Goal: Task Accomplishment & Management: Use online tool/utility

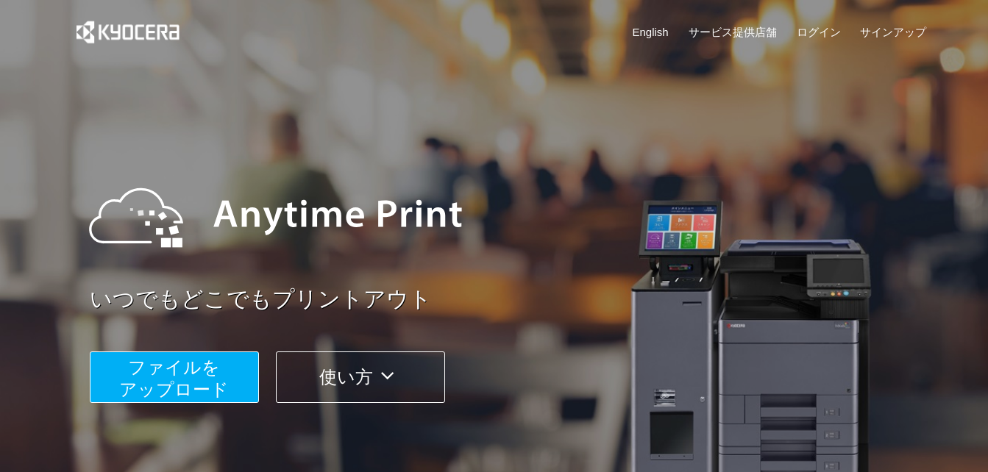
click at [223, 371] on button "ファイルを ​​アップロード" at bounding box center [174, 378] width 169 height 52
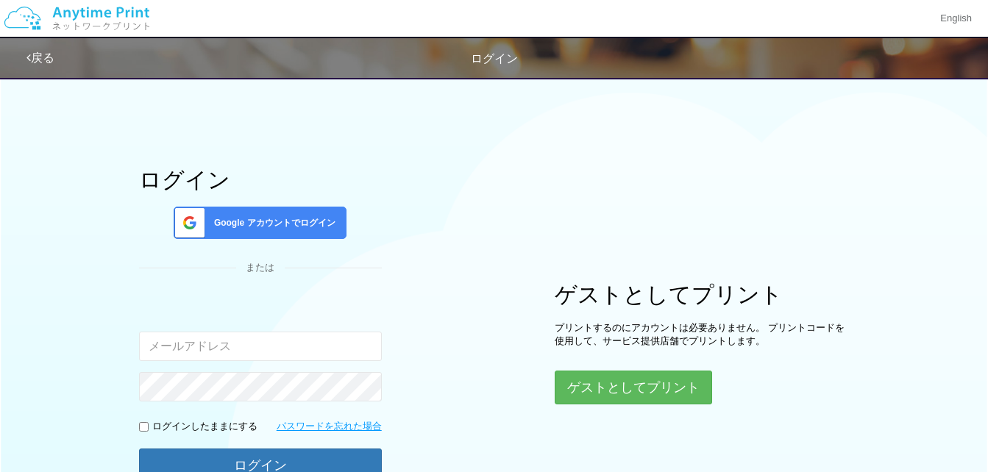
click at [233, 216] on div "Google アカウントでログイン" at bounding box center [260, 223] width 173 height 32
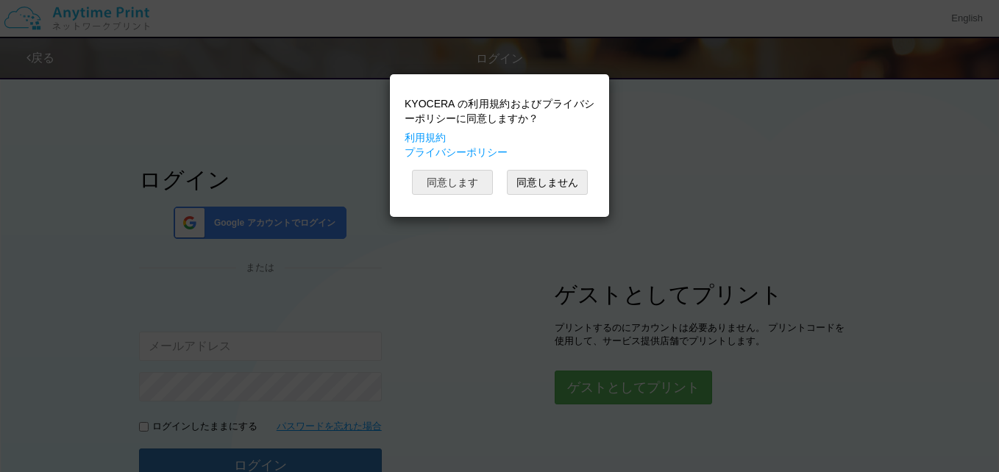
click at [431, 190] on button "同意します" at bounding box center [452, 182] width 81 height 25
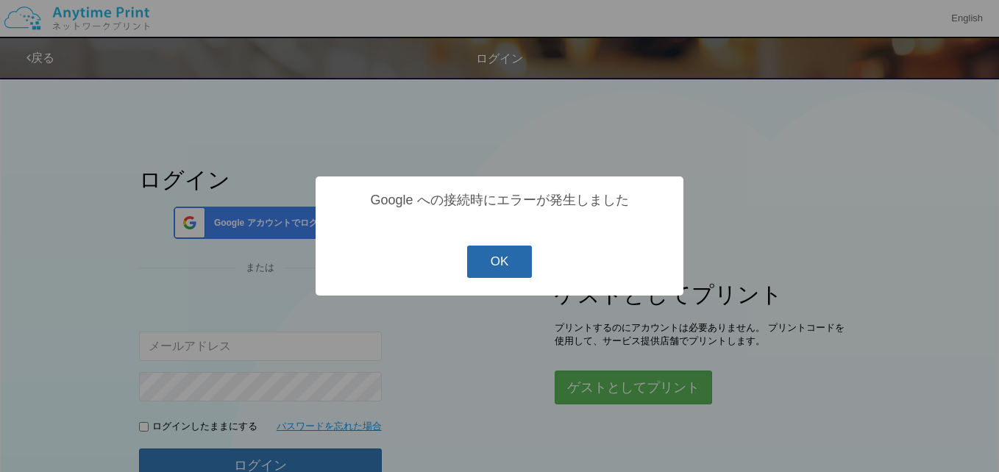
click at [493, 261] on button "OK" at bounding box center [500, 262] width 66 height 32
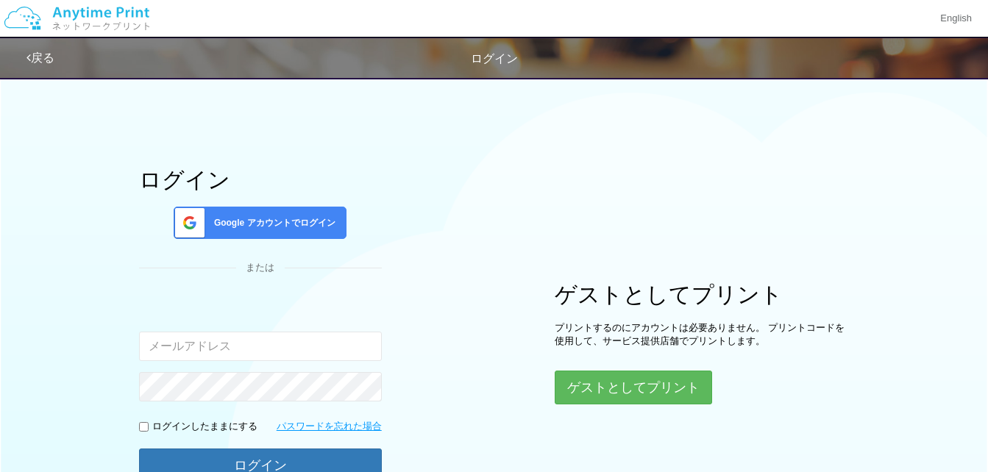
click at [344, 226] on div "Google アカウントでログイン" at bounding box center [260, 223] width 173 height 32
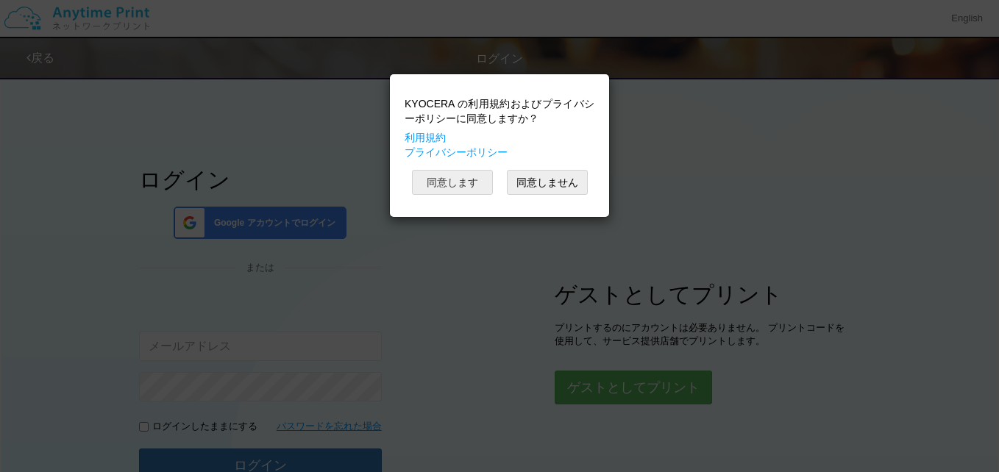
click at [460, 172] on button "同意します" at bounding box center [452, 182] width 81 height 25
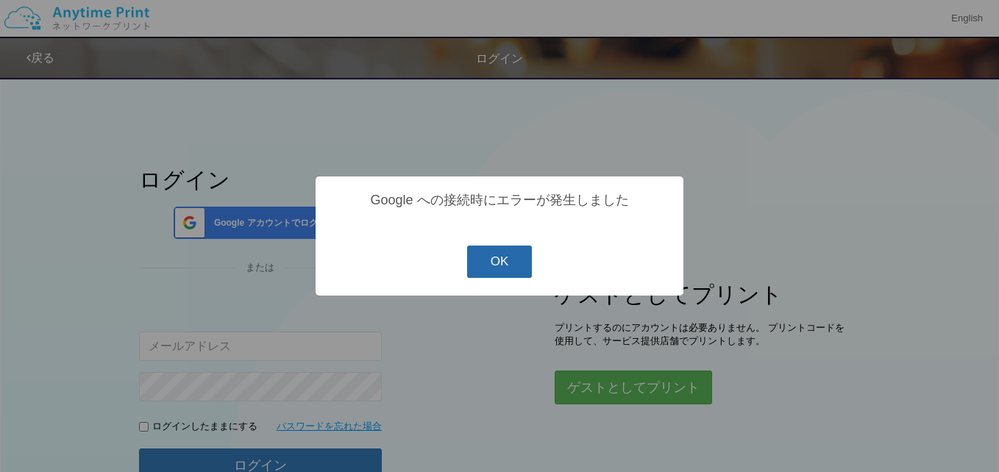
click at [503, 265] on button "OK" at bounding box center [500, 262] width 66 height 32
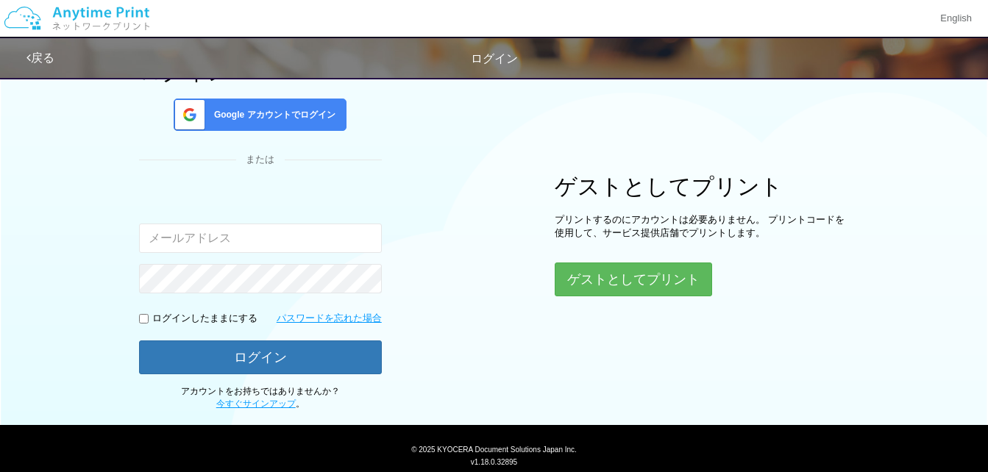
scroll to position [152, 0]
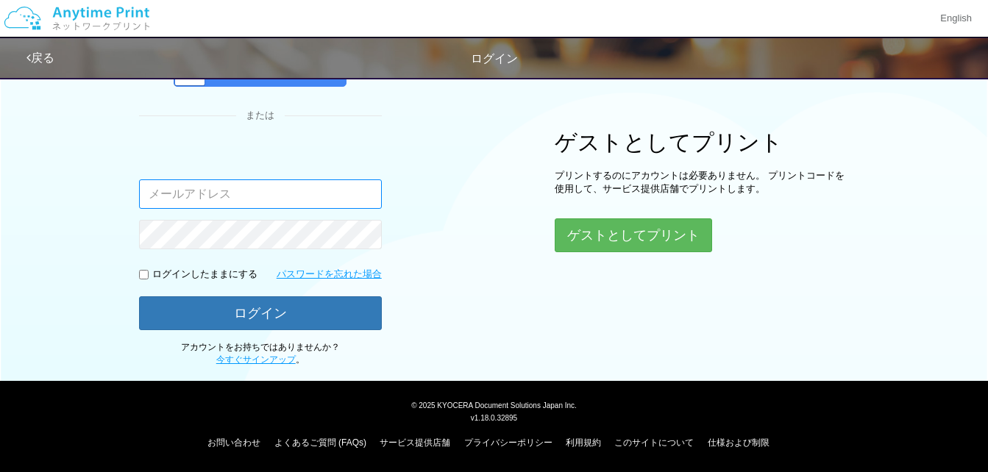
click at [333, 193] on input "email" at bounding box center [260, 194] width 243 height 29
type input "[EMAIL_ADDRESS][DOMAIN_NAME]"
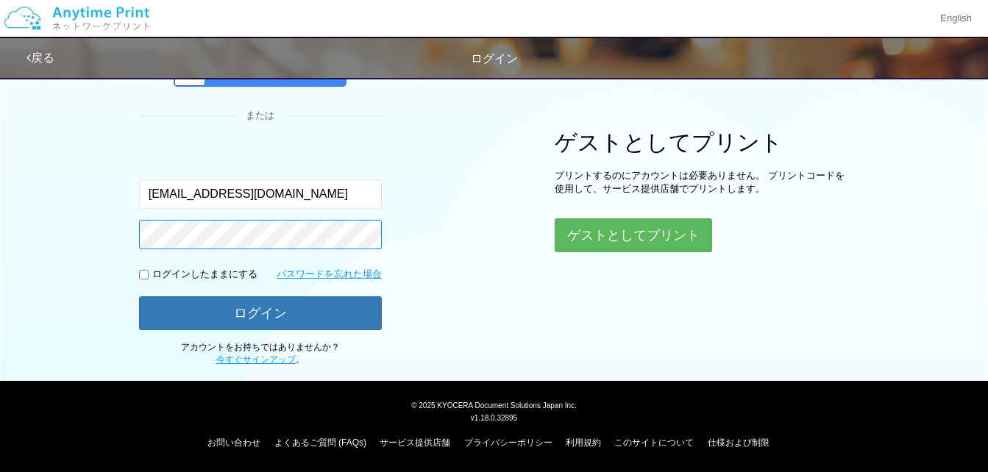
click at [139, 297] on button "ログイン" at bounding box center [260, 314] width 243 height 34
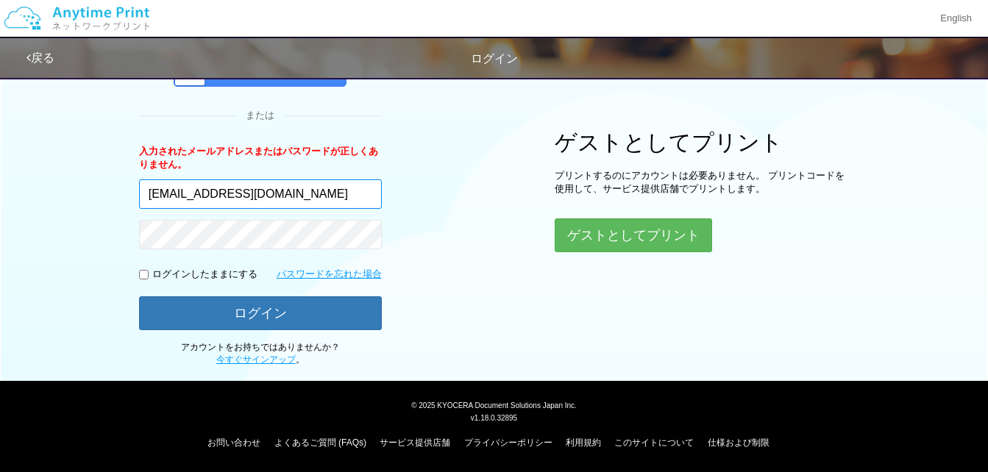
drag, startPoint x: 323, startPoint y: 208, endPoint x: -3, endPoint y: 275, distance: 332.7
click at [0, 275] on html "English 戻る ログイン ログイン Google アカウントでログイン または 入力されたメールアドレスまたはパスワードが正しくありません。 。" at bounding box center [494, 84] width 988 height 472
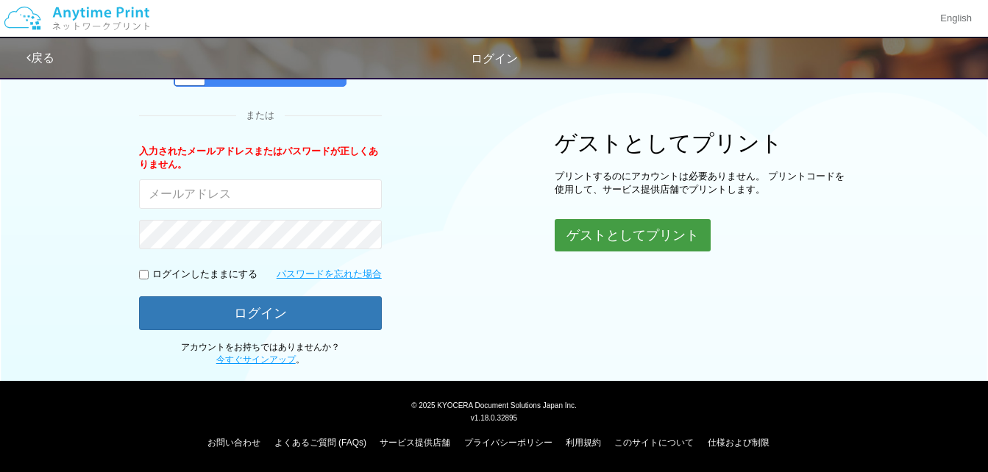
click at [633, 244] on button "ゲストとしてプリント" at bounding box center [633, 235] width 156 height 32
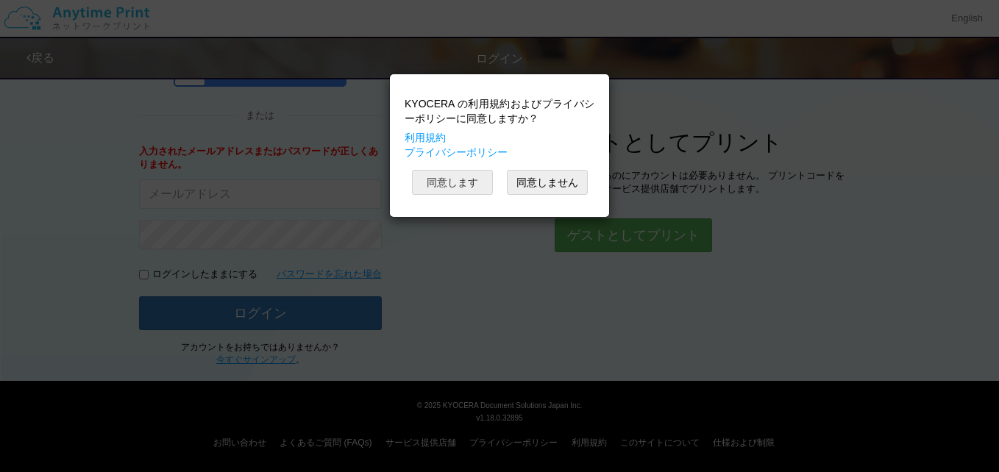
click at [446, 183] on button "同意します" at bounding box center [452, 182] width 81 height 25
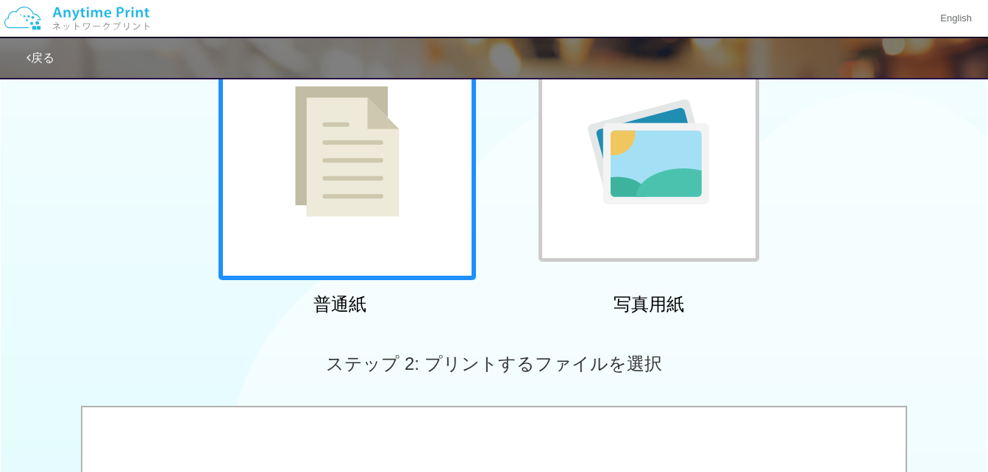
click at [425, 183] on div at bounding box center [348, 152] width 258 height 258
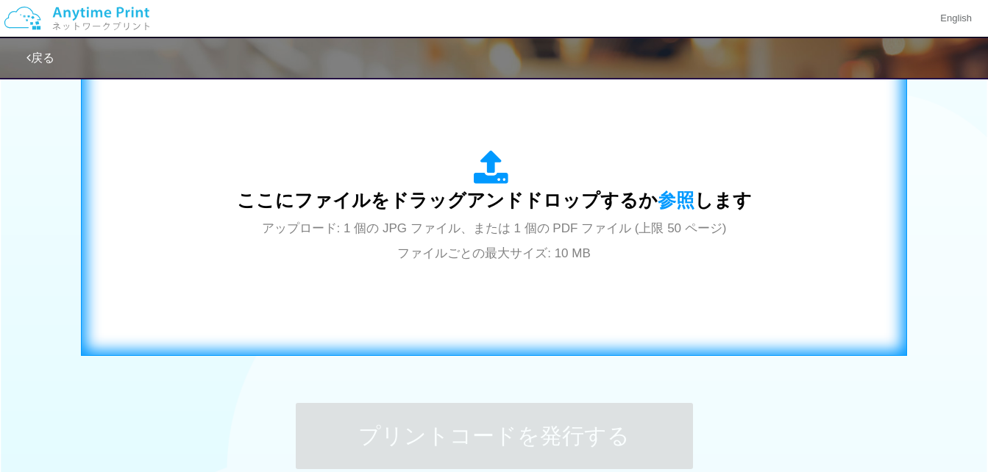
scroll to position [500, 0]
click at [672, 189] on span "参照" at bounding box center [676, 199] width 37 height 21
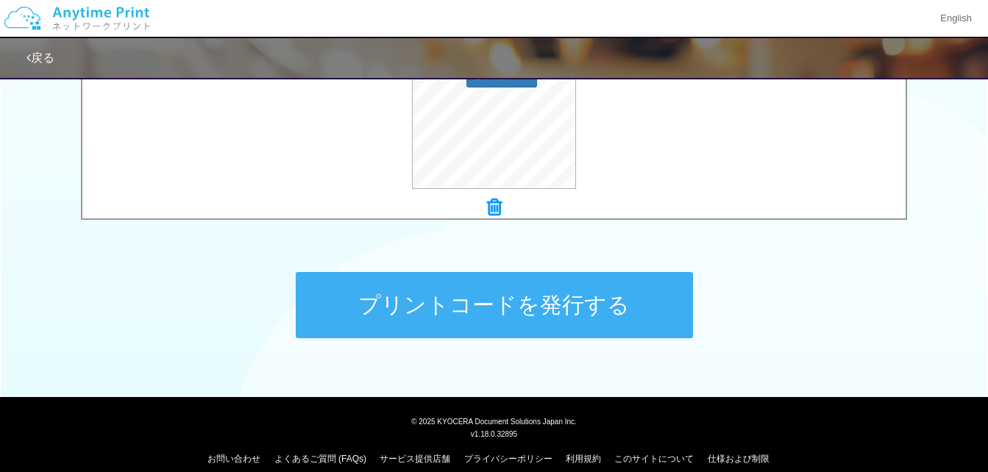
scroll to position [647, 0]
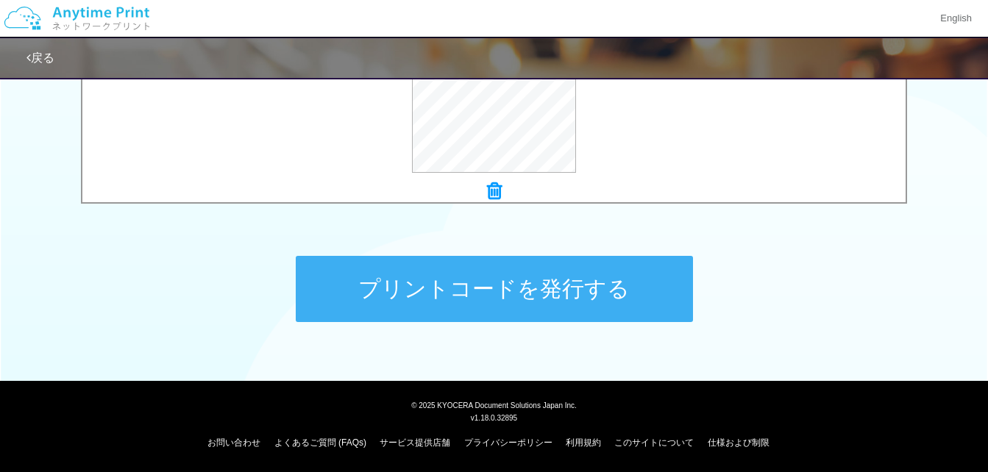
click at [381, 292] on button "プリントコードを発行する" at bounding box center [494, 289] width 397 height 66
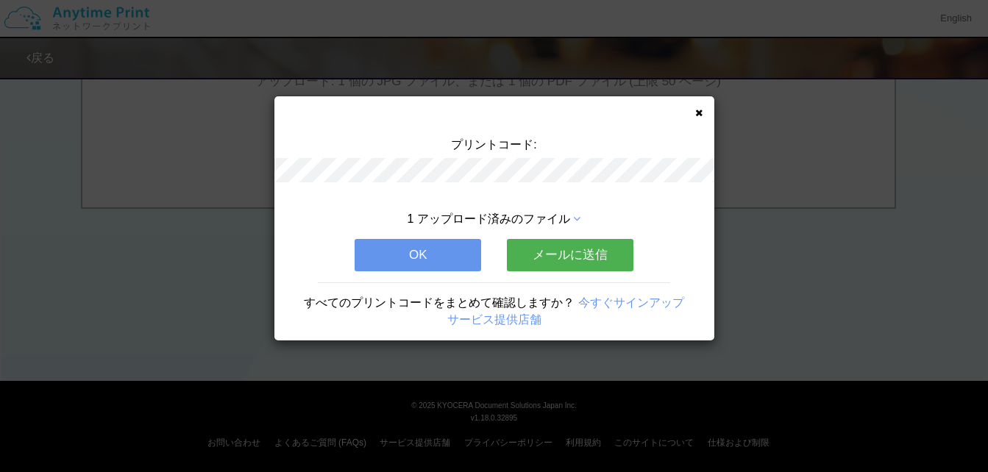
scroll to position [0, 0]
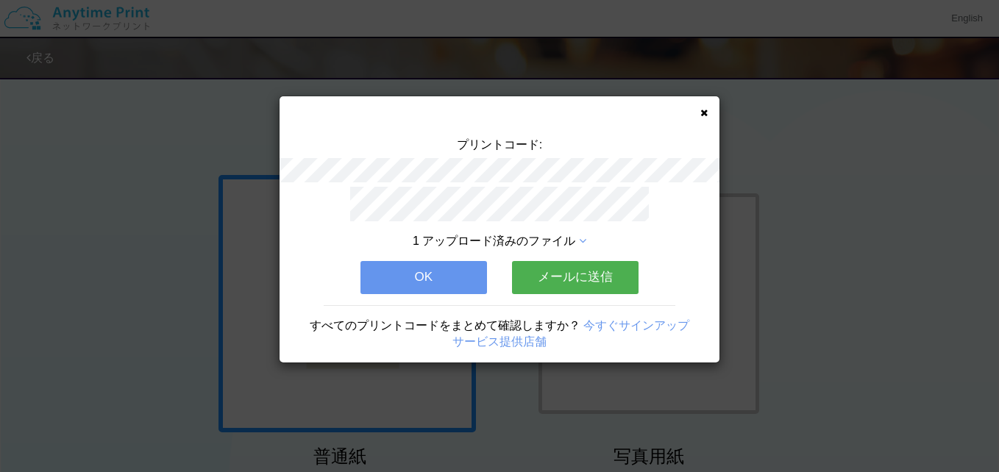
click at [546, 272] on button "メールに送信" at bounding box center [575, 277] width 127 height 32
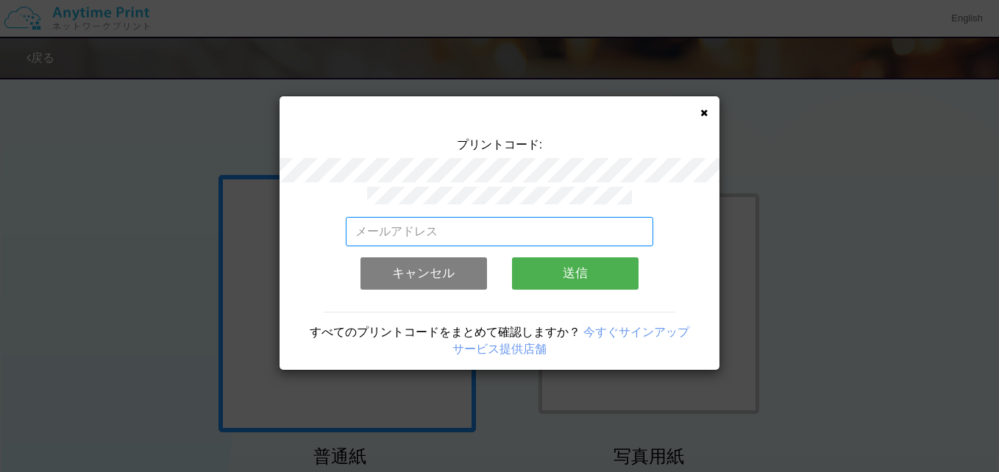
click at [526, 230] on input "email" at bounding box center [500, 231] width 308 height 29
type input "[EMAIL_ADDRESS][DOMAIN_NAME]"
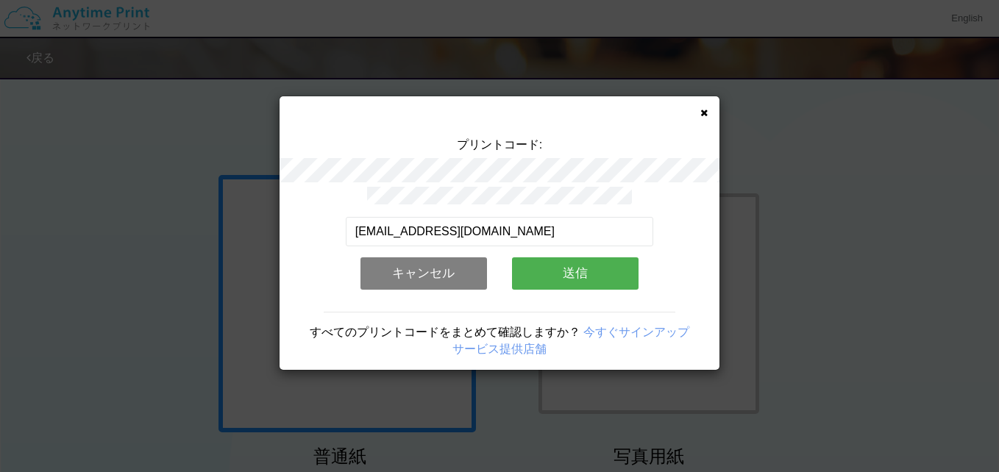
click at [550, 272] on button "送信" at bounding box center [575, 274] width 127 height 32
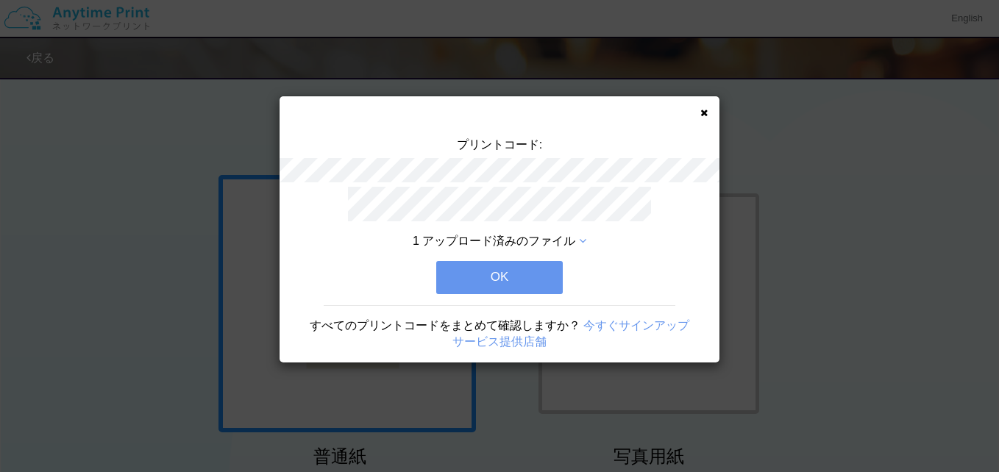
click at [550, 272] on button "OK" at bounding box center [499, 277] width 127 height 32
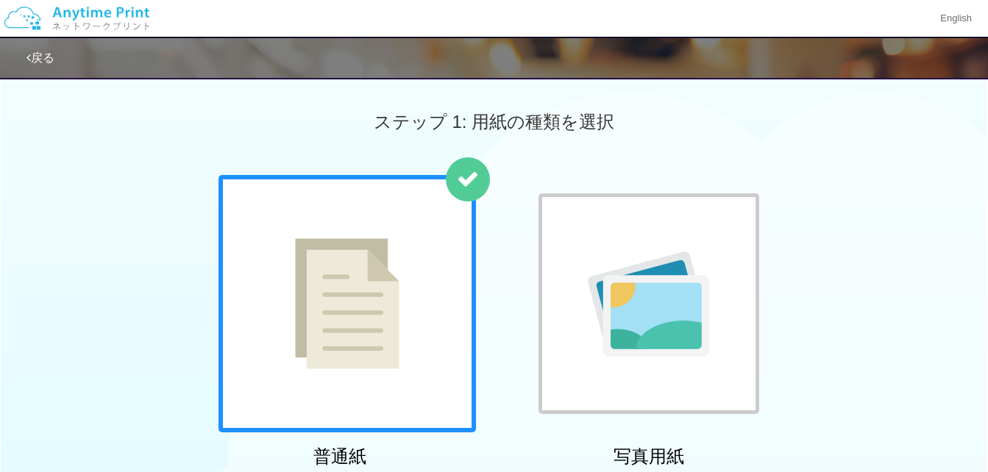
click at [770, 91] on div "ステップ 1: 用紙の種類を選択" at bounding box center [494, 122] width 988 height 106
